Goal: Task Accomplishment & Management: Use online tool/utility

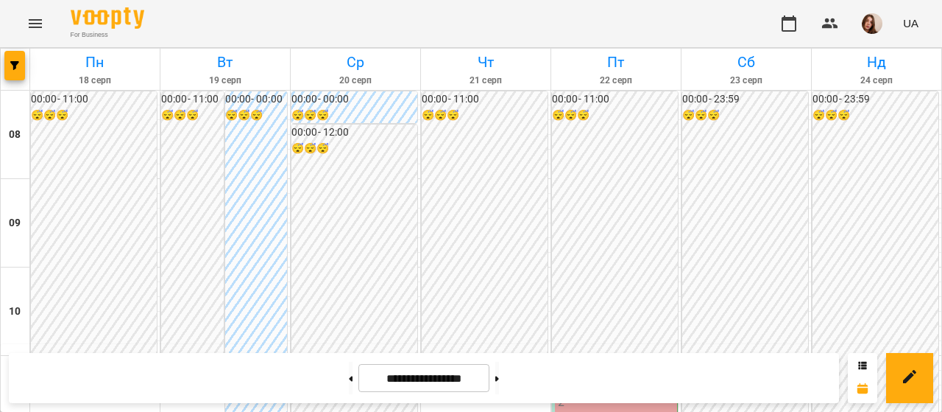
scroll to position [760, 0]
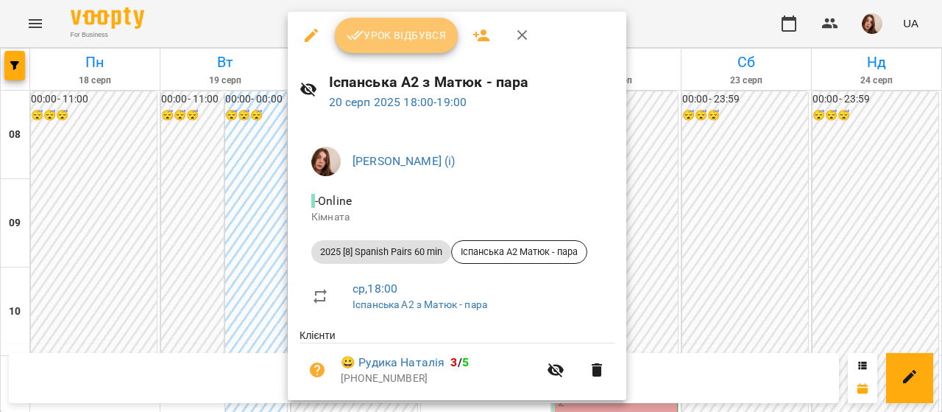
click at [395, 46] on button "Урок відбувся" at bounding box center [397, 35] width 124 height 35
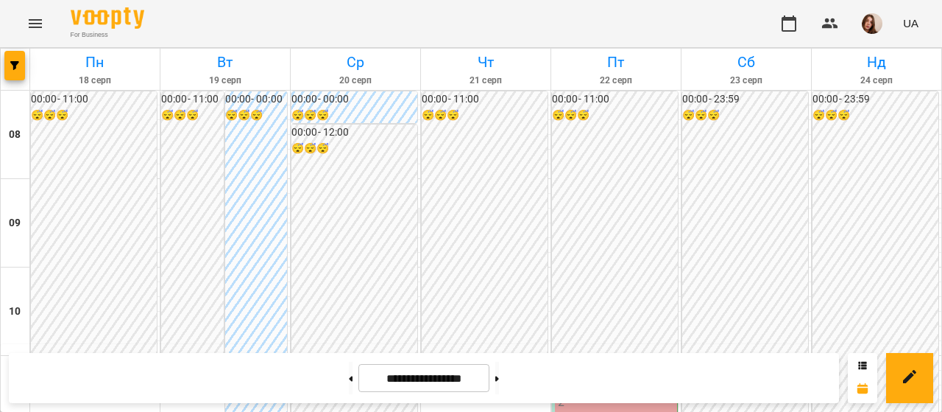
scroll to position [800, 0]
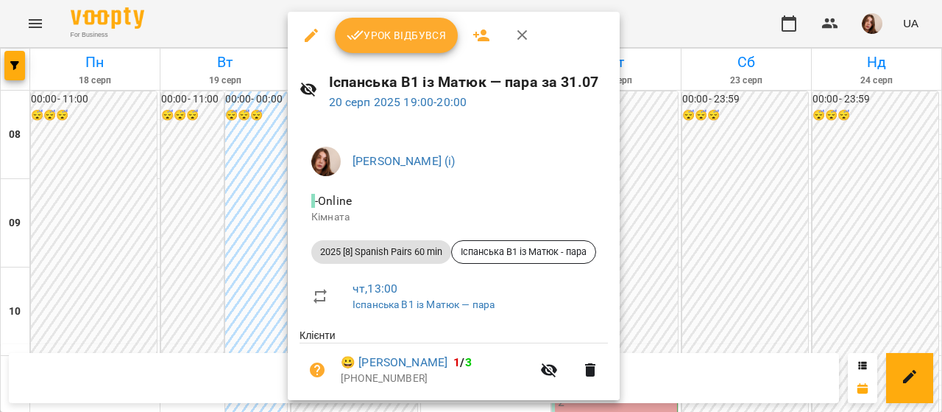
drag, startPoint x: 402, startPoint y: 55, endPoint x: 398, endPoint y: 42, distance: 14.0
click at [398, 42] on div "Урок відбувся" at bounding box center [454, 35] width 332 height 47
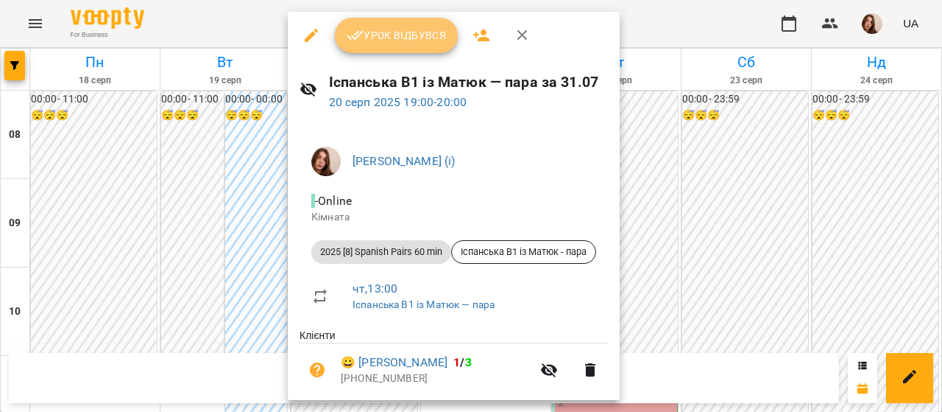
click at [398, 42] on span "Урок відбувся" at bounding box center [397, 36] width 100 height 18
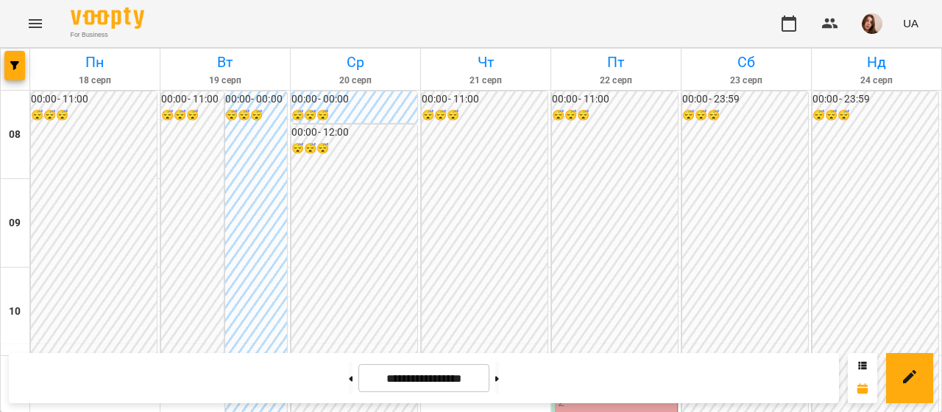
scroll to position [847, 0]
click at [864, 23] on img "button" at bounding box center [872, 23] width 21 height 21
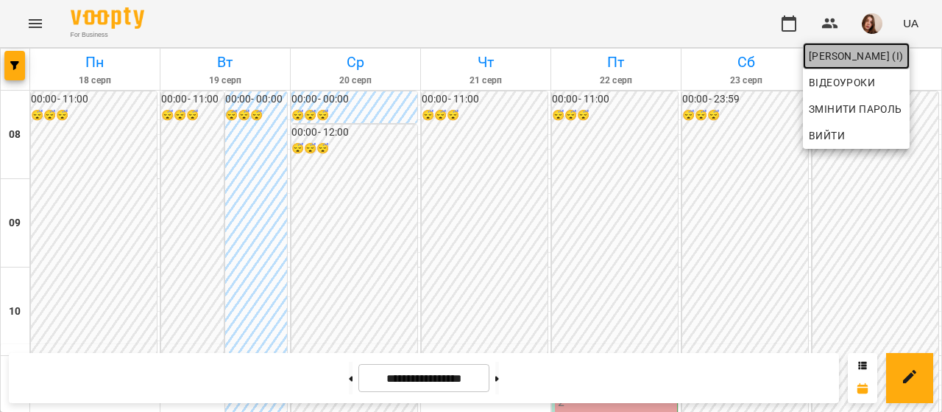
click at [868, 57] on span "[PERSON_NAME] (і)" at bounding box center [856, 56] width 95 height 18
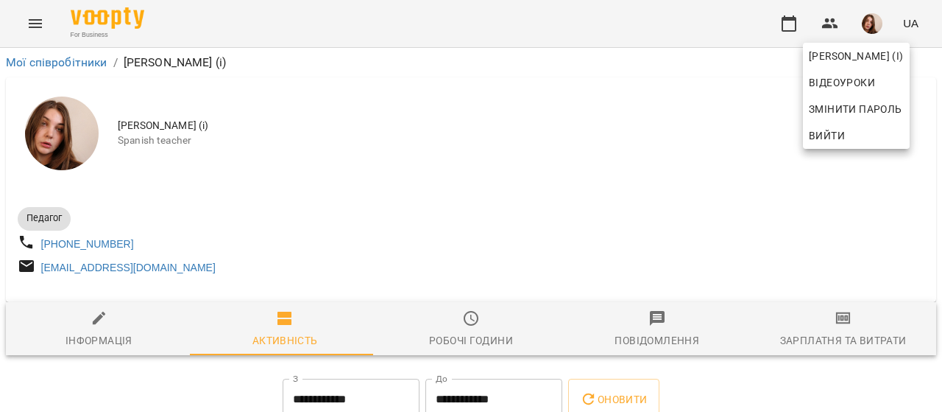
click at [822, 323] on div at bounding box center [471, 206] width 942 height 412
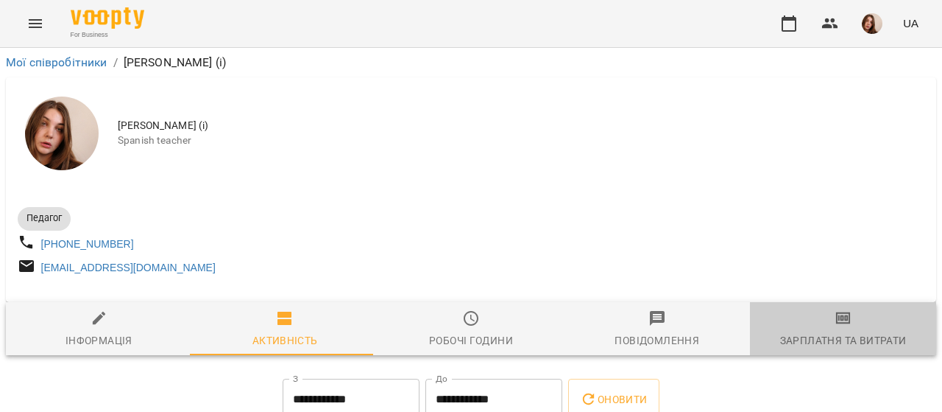
click at [842, 332] on span "Зарплатня та Витрати" at bounding box center [843, 329] width 169 height 40
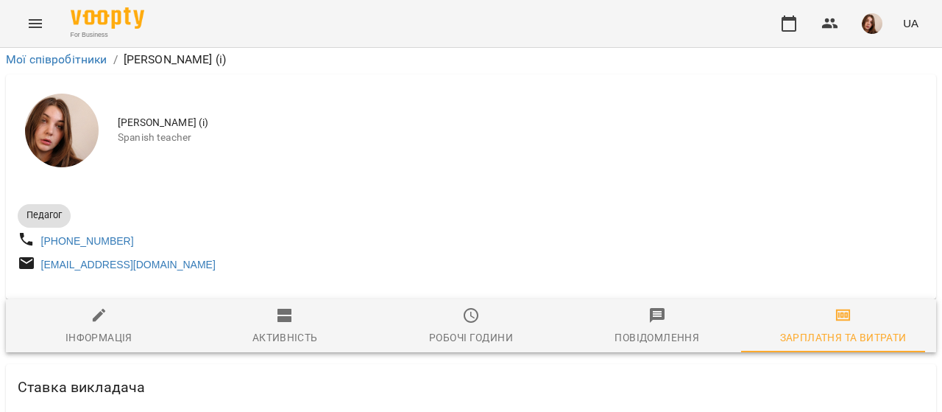
scroll to position [3935, 0]
